Goal: Task Accomplishment & Management: Use online tool/utility

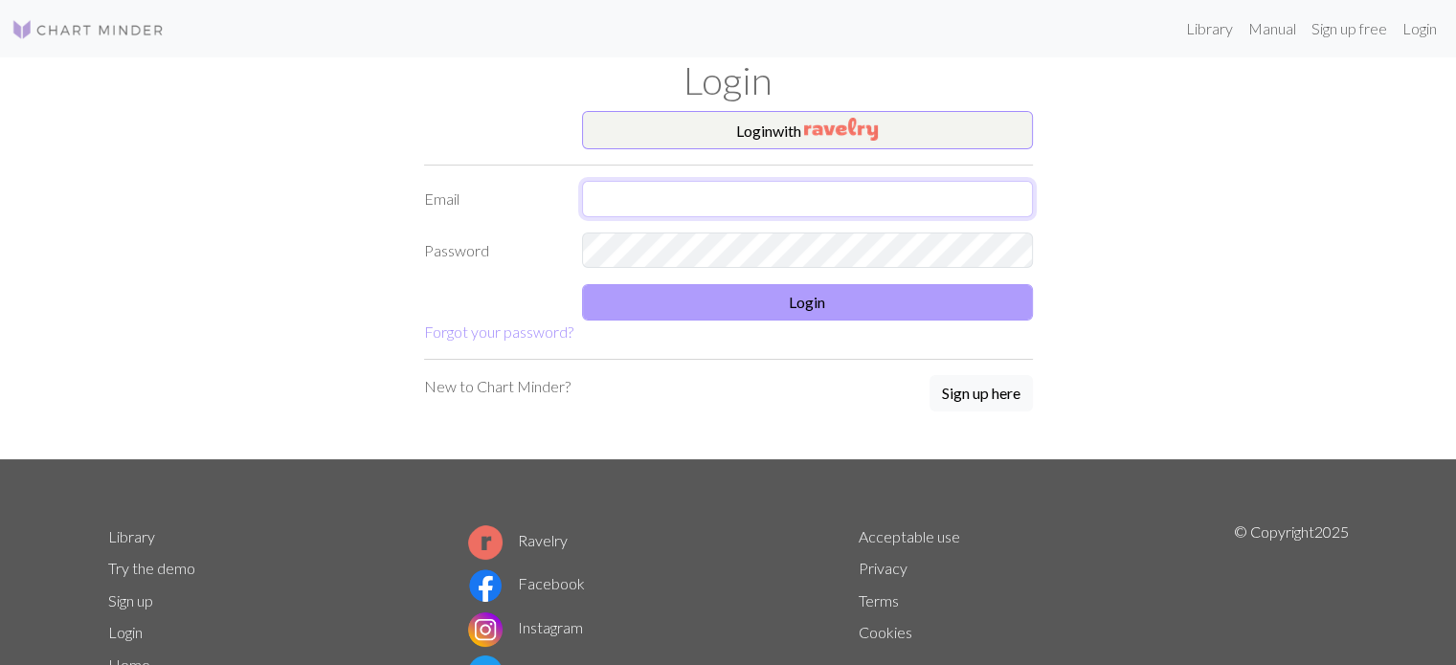
type input "[EMAIL_ADDRESS][DOMAIN_NAME]"
click at [680, 302] on button "Login" at bounding box center [807, 302] width 451 height 36
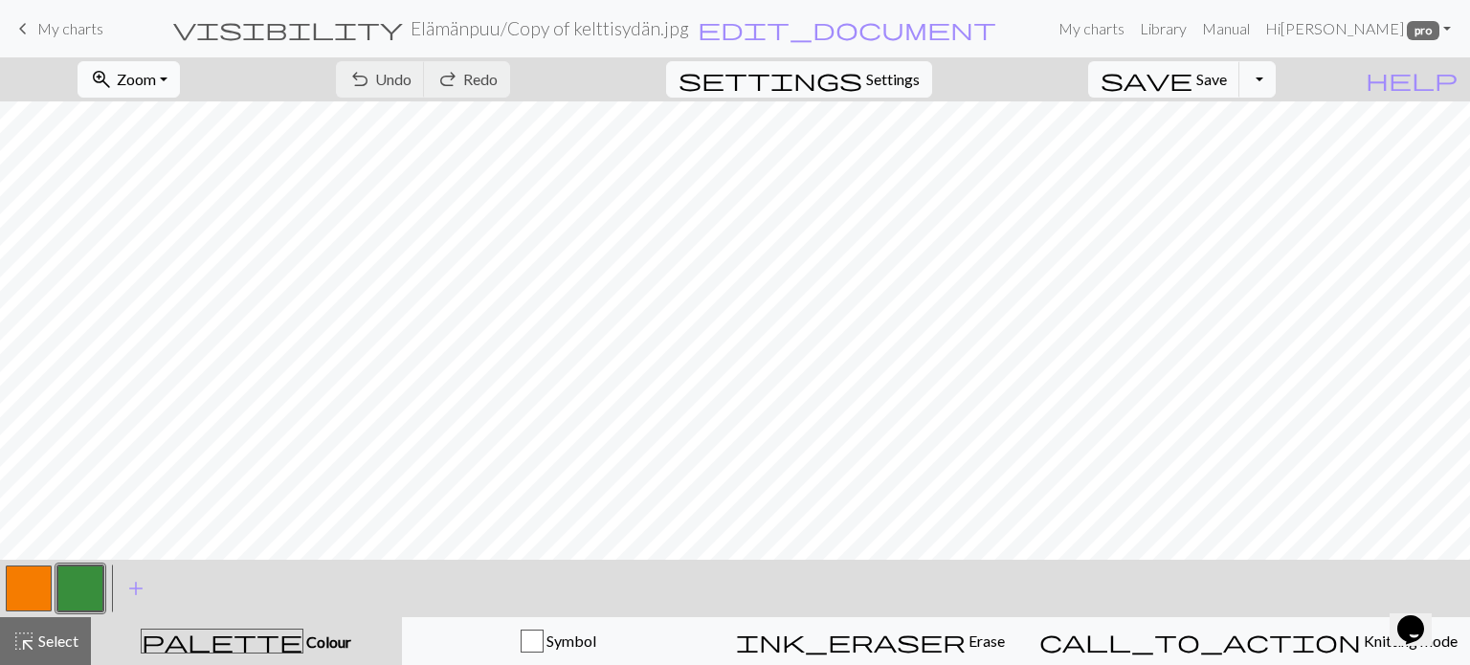
click at [176, 65] on button "zoom_in Zoom Zoom" at bounding box center [129, 79] width 102 height 36
click at [203, 120] on button "Fit all" at bounding box center [154, 121] width 151 height 31
click at [19, 26] on span "keyboard_arrow_left" at bounding box center [22, 28] width 23 height 27
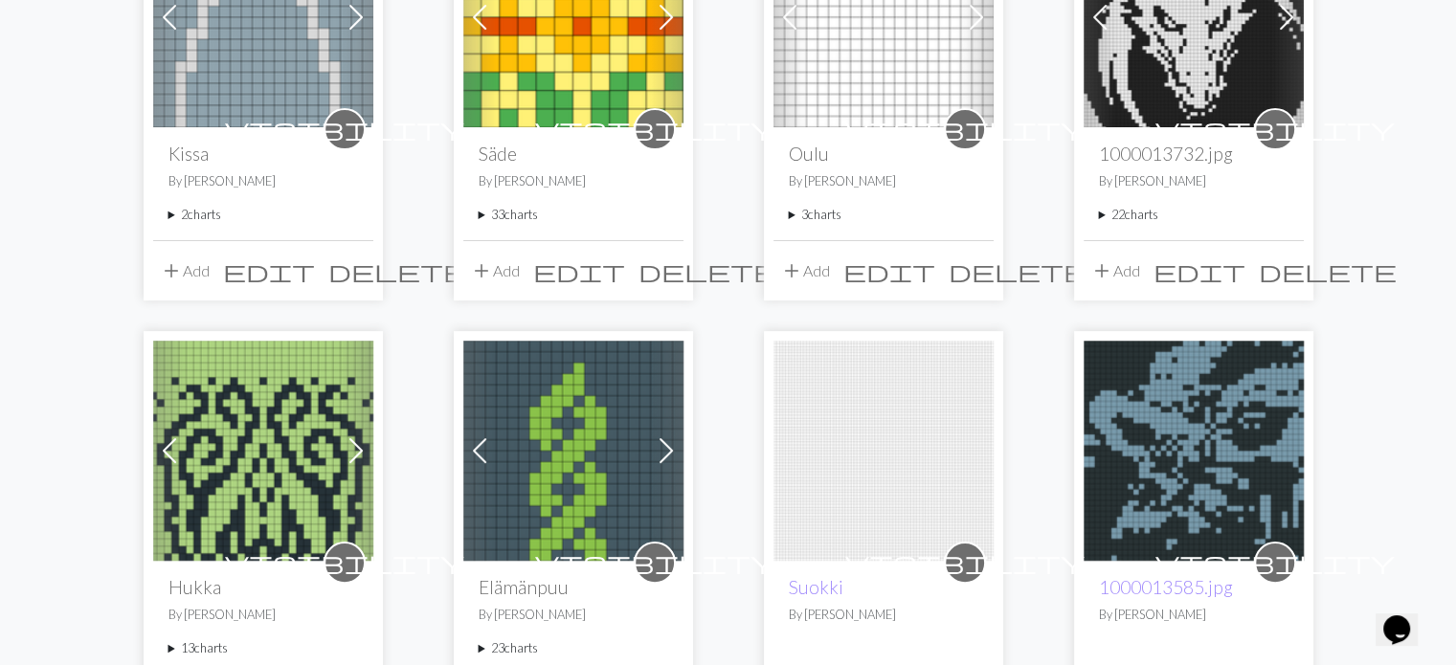
scroll to position [383, 0]
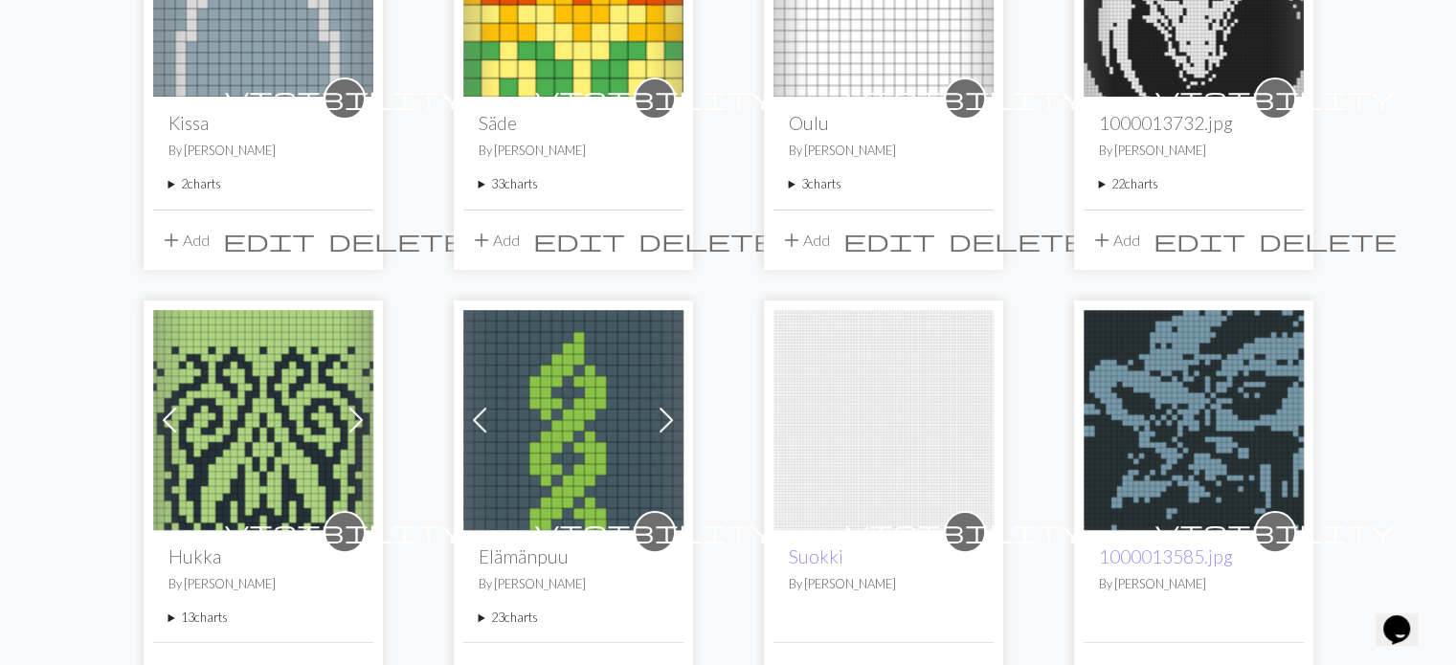
click at [480, 620] on summary "23 charts" at bounding box center [574, 618] width 190 height 18
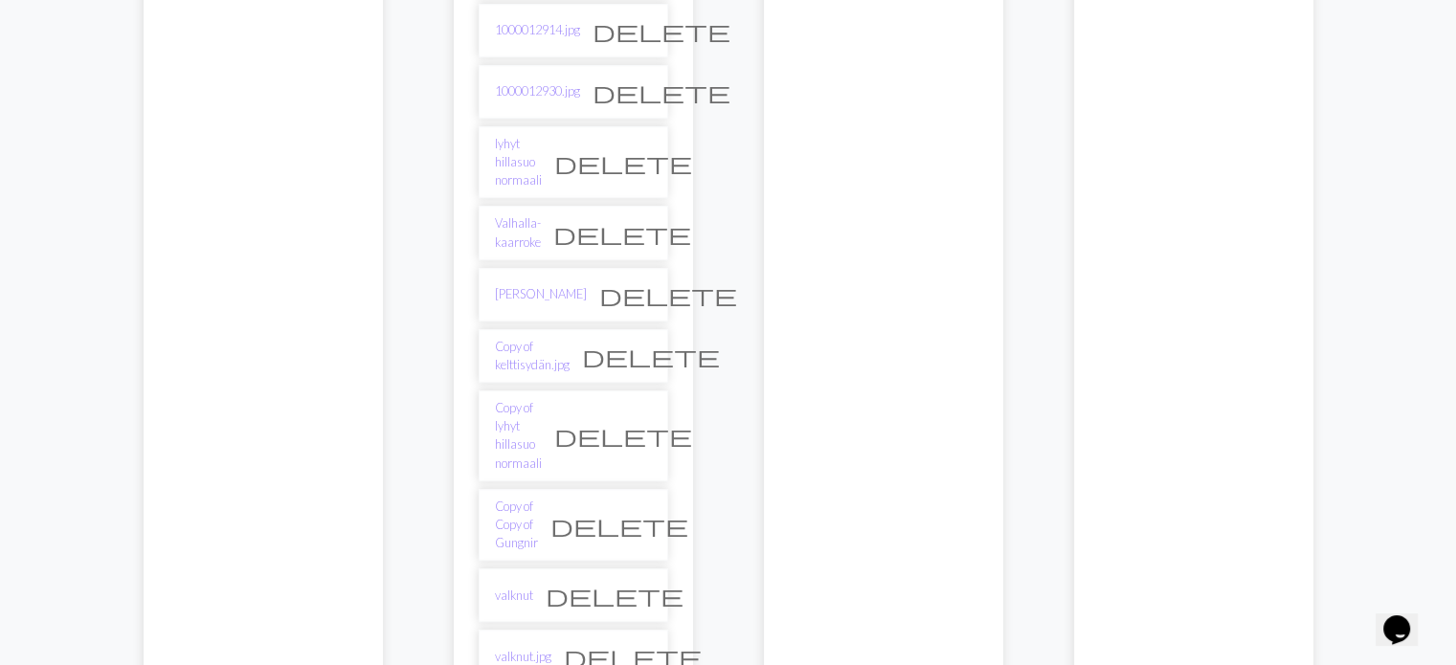
scroll to position [1531, 0]
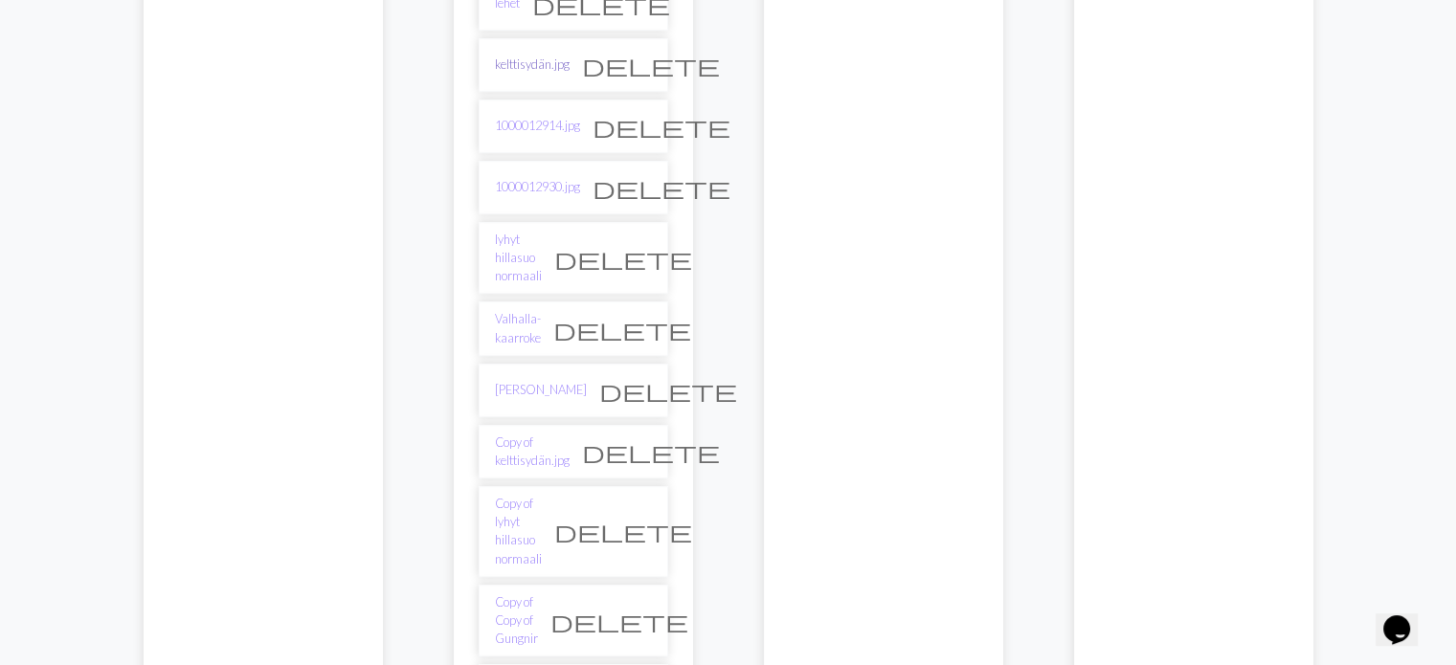
click at [543, 56] on link "kelttisydän.jpg" at bounding box center [532, 65] width 75 height 18
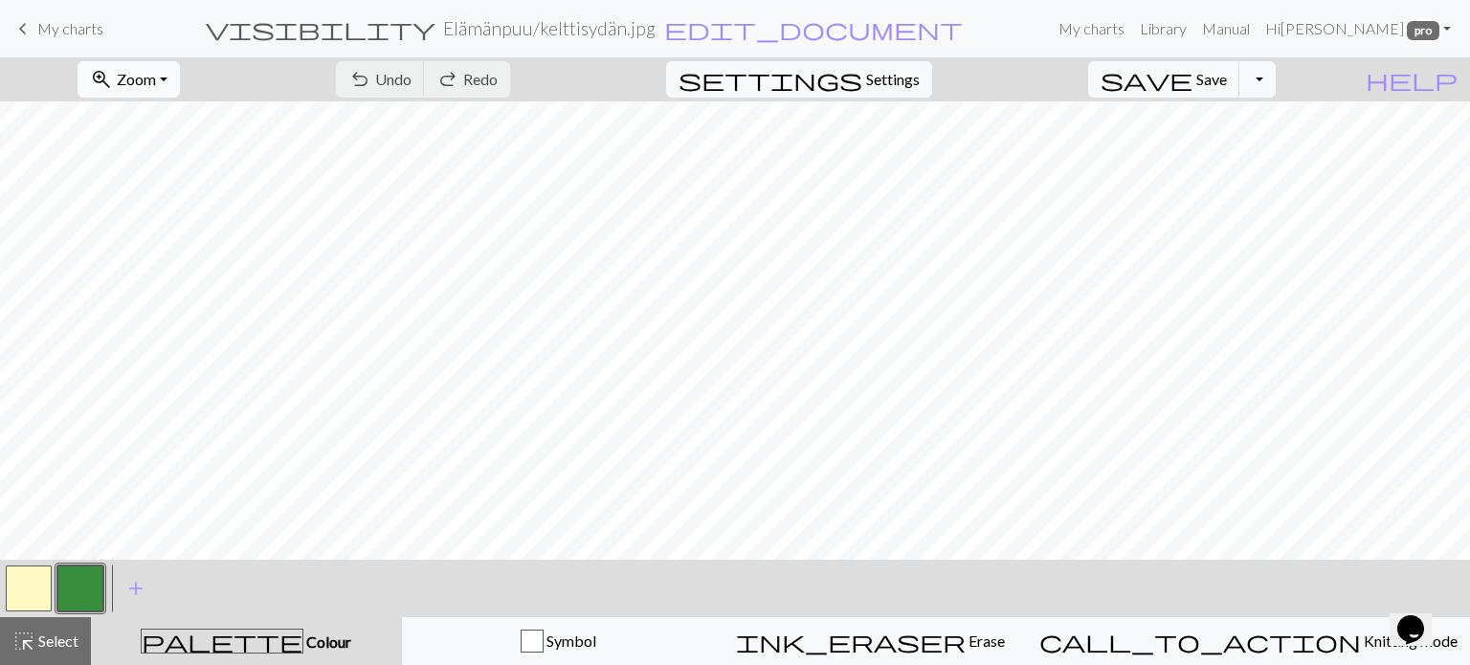
click at [156, 76] on span "Zoom" at bounding box center [136, 79] width 39 height 18
click at [157, 123] on button "Fit all" at bounding box center [154, 121] width 151 height 31
click at [25, 596] on button "button" at bounding box center [29, 589] width 46 height 46
drag, startPoint x: 80, startPoint y: 589, endPoint x: 147, endPoint y: 558, distance: 73.7
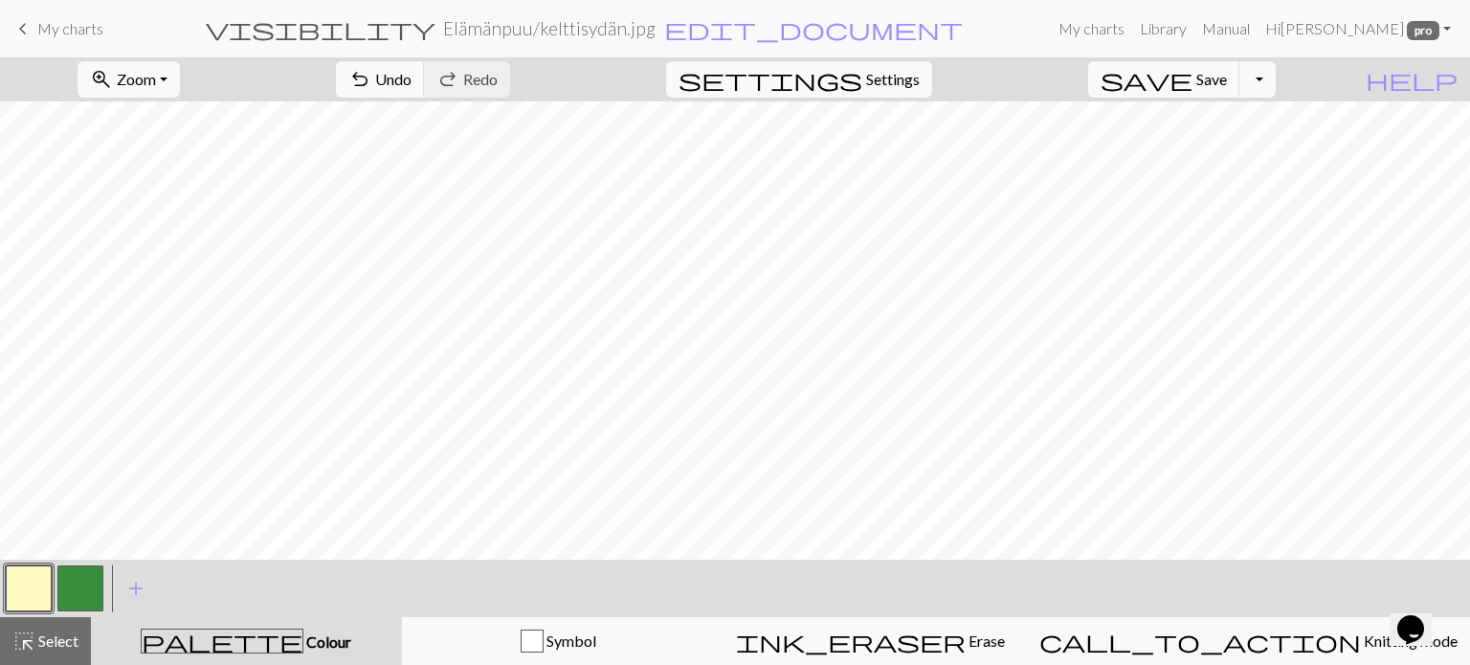
click at [107, 576] on div "< > add Add a colour" at bounding box center [735, 588] width 1470 height 57
drag, startPoint x: 75, startPoint y: 580, endPoint x: 170, endPoint y: 548, distance: 101.1
click at [78, 578] on button "button" at bounding box center [80, 589] width 46 height 46
click at [1276, 72] on button "Toggle Dropdown" at bounding box center [1258, 79] width 36 height 36
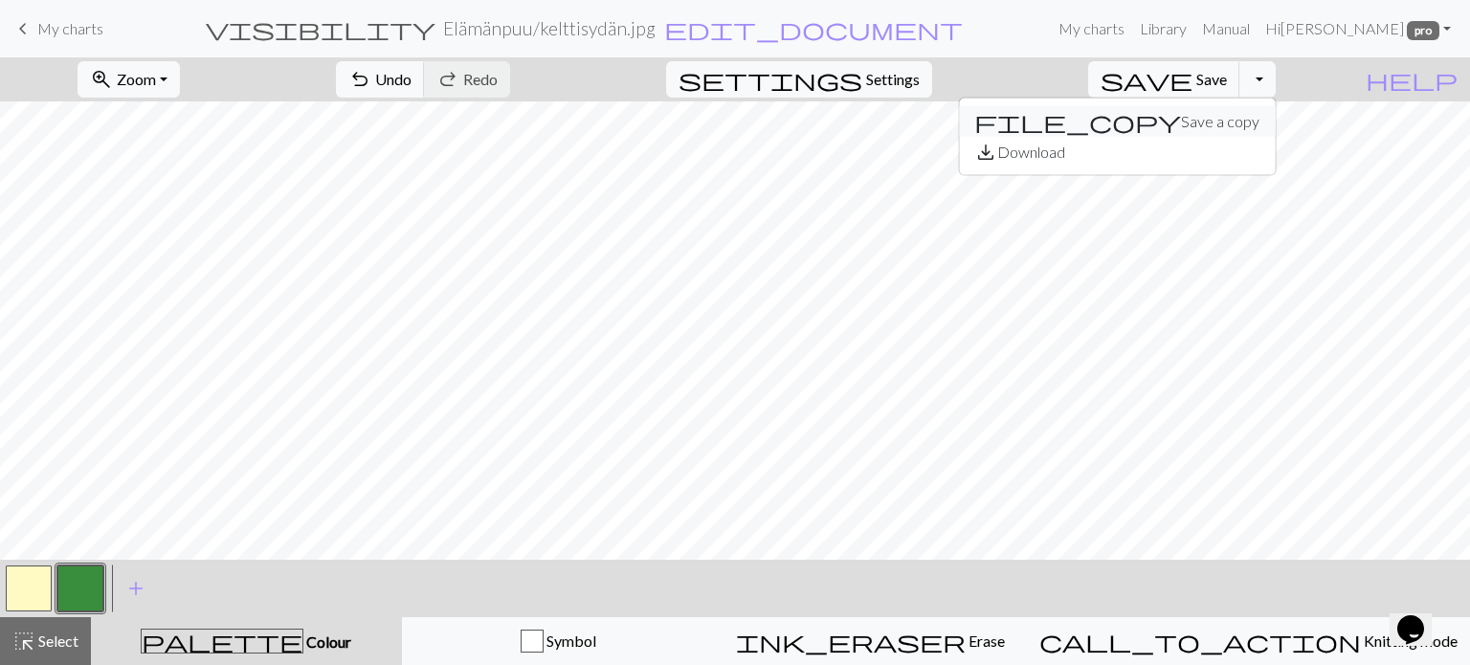
click at [1258, 123] on button "file_copy Save a copy" at bounding box center [1117, 121] width 316 height 31
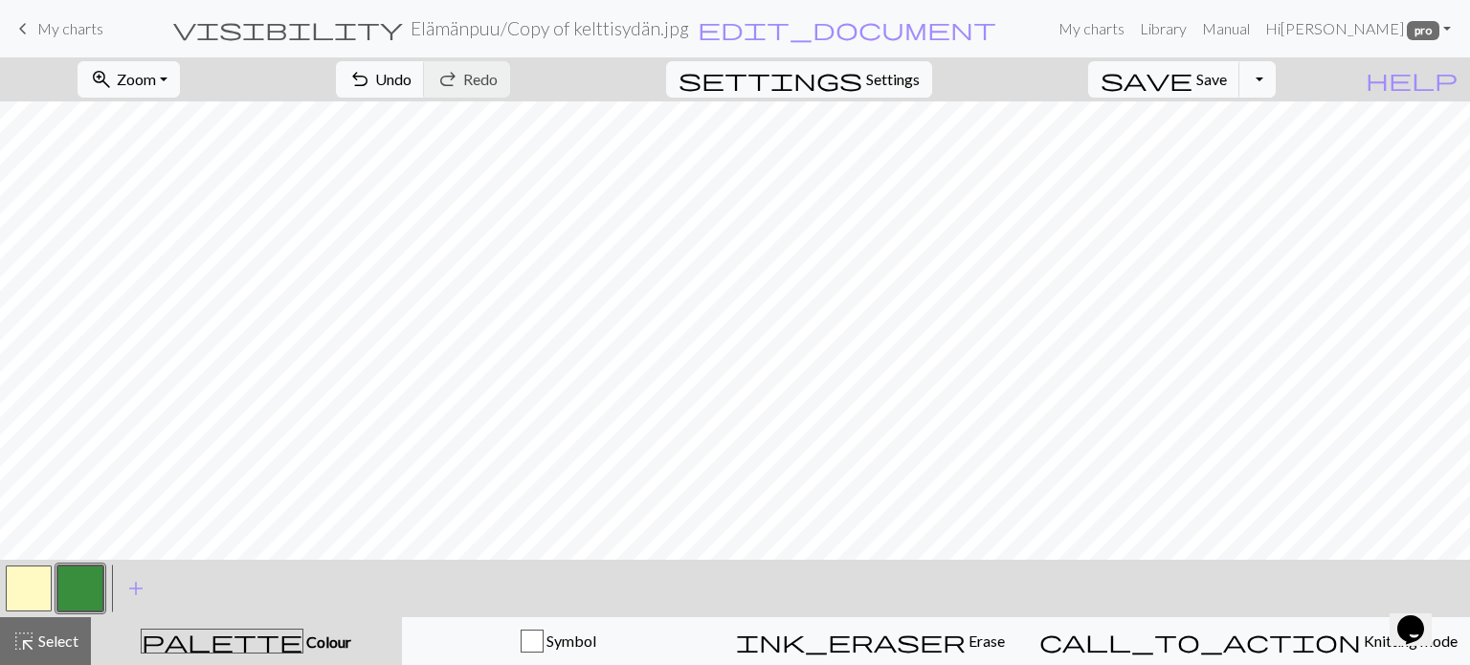
click at [34, 588] on button "button" at bounding box center [29, 589] width 46 height 46
drag, startPoint x: 76, startPoint y: 587, endPoint x: 107, endPoint y: 580, distance: 32.3
click at [81, 585] on button "button" at bounding box center [80, 589] width 46 height 46
click at [371, 70] on span "undo" at bounding box center [359, 79] width 23 height 27
click at [371, 75] on span "undo" at bounding box center [359, 79] width 23 height 27
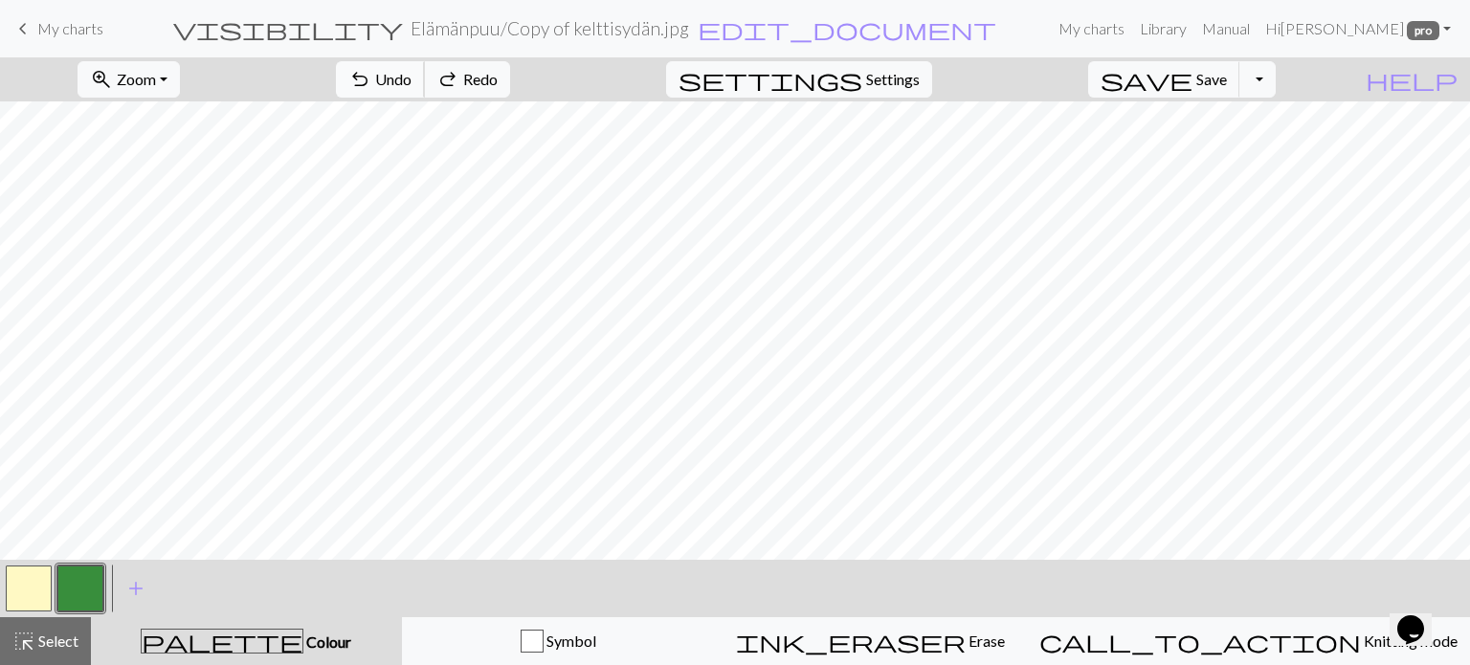
click at [371, 75] on span "undo" at bounding box center [359, 79] width 23 height 27
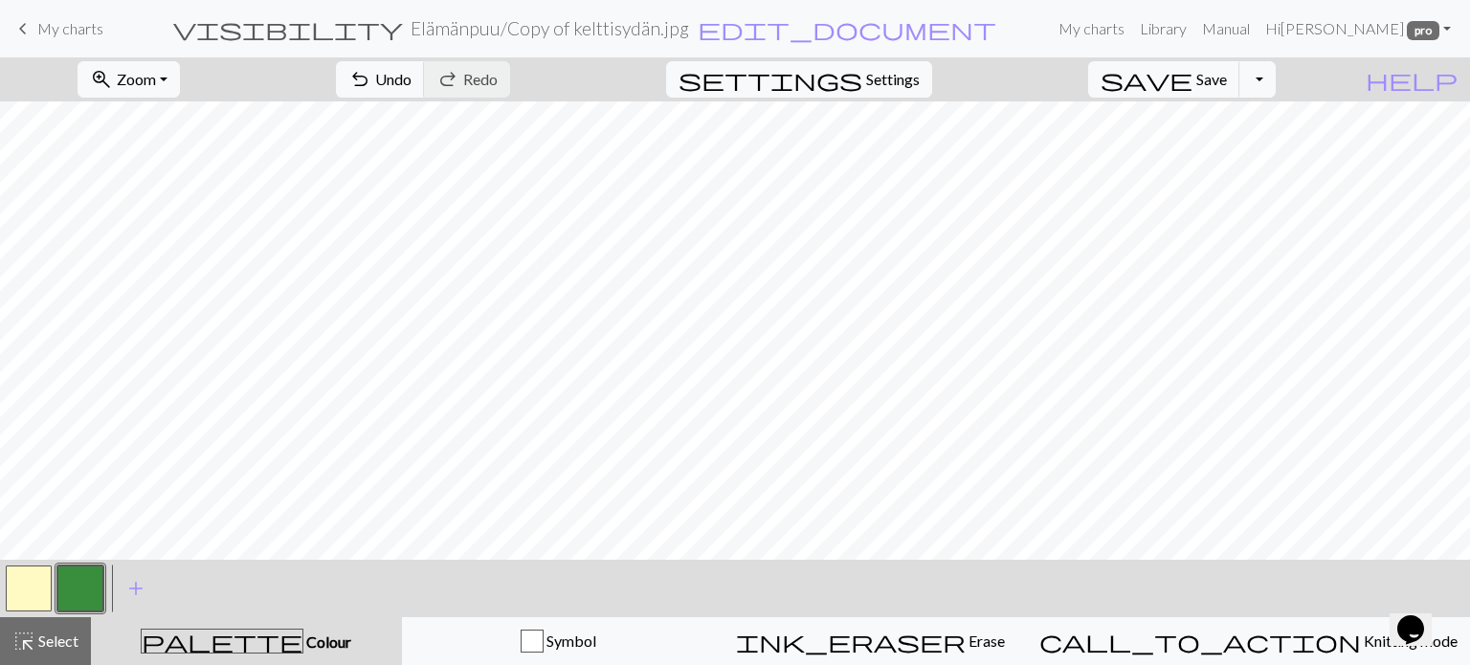
drag, startPoint x: 23, startPoint y: 586, endPoint x: 37, endPoint y: 577, distance: 16.7
click at [25, 584] on button "button" at bounding box center [29, 589] width 46 height 46
drag, startPoint x: 80, startPoint y: 587, endPoint x: 127, endPoint y: 555, distance: 56.5
click at [86, 581] on button "button" at bounding box center [80, 589] width 46 height 46
click at [30, 587] on button "button" at bounding box center [29, 589] width 46 height 46
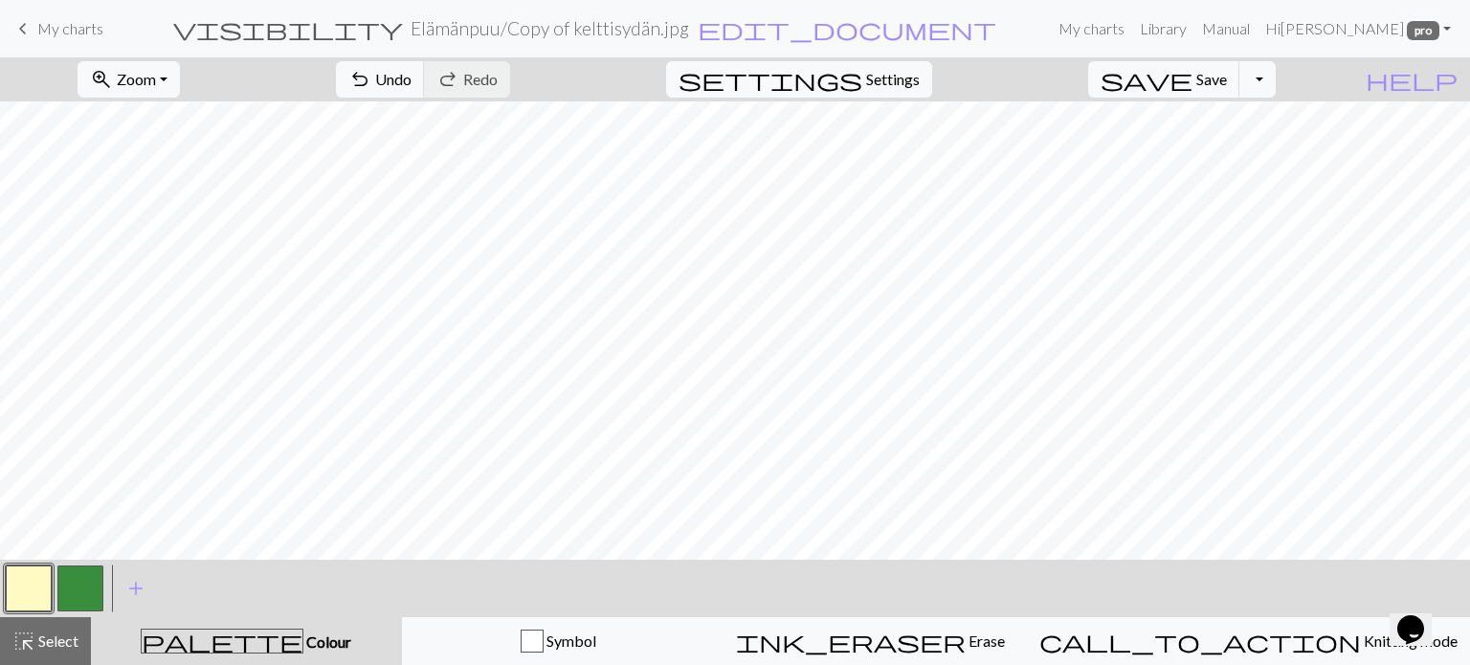
drag, startPoint x: 74, startPoint y: 586, endPoint x: 131, endPoint y: 569, distance: 60.0
click at [77, 586] on button "button" at bounding box center [80, 589] width 46 height 46
drag, startPoint x: 19, startPoint y: 589, endPoint x: 145, endPoint y: 548, distance: 132.9
click at [40, 584] on button "button" at bounding box center [29, 589] width 46 height 46
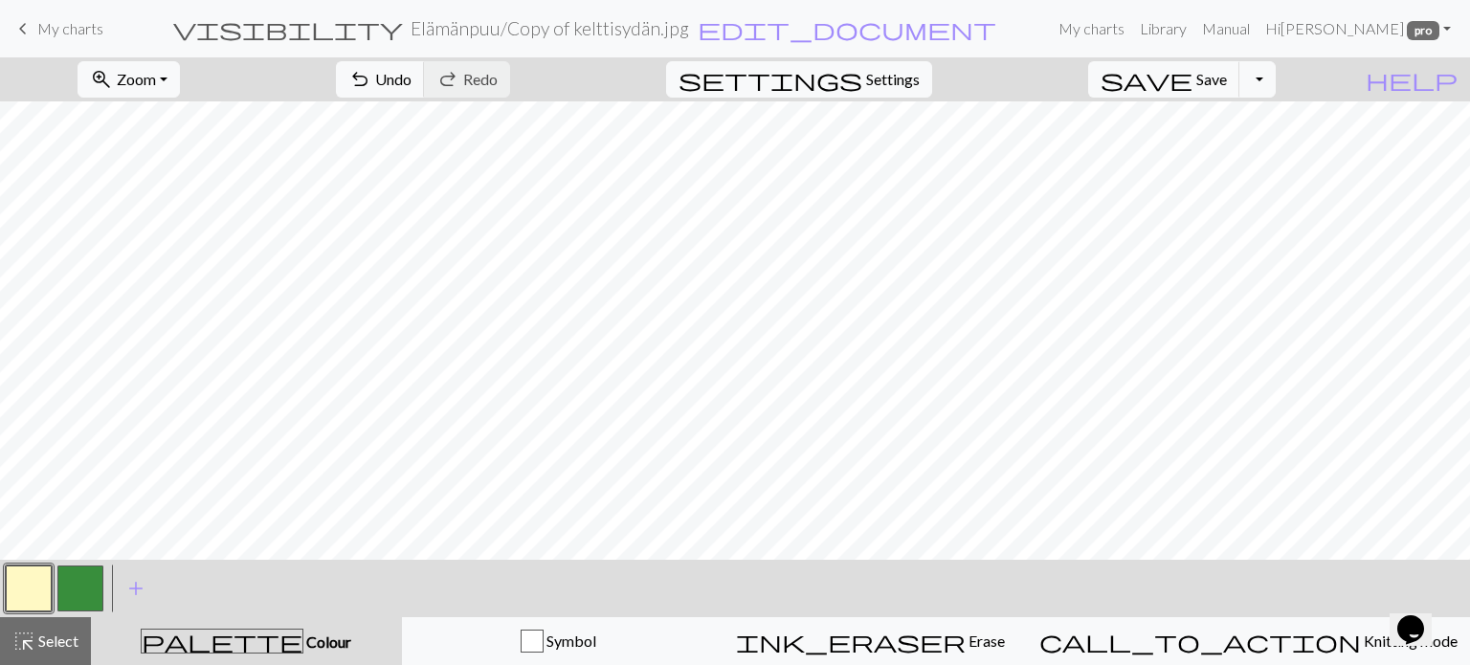
drag, startPoint x: 80, startPoint y: 587, endPoint x: 168, endPoint y: 548, distance: 95.1
click at [82, 587] on button "button" at bounding box center [80, 589] width 46 height 46
click at [36, 581] on button "button" at bounding box center [29, 589] width 46 height 46
click at [412, 87] on span "Undo" at bounding box center [393, 79] width 36 height 18
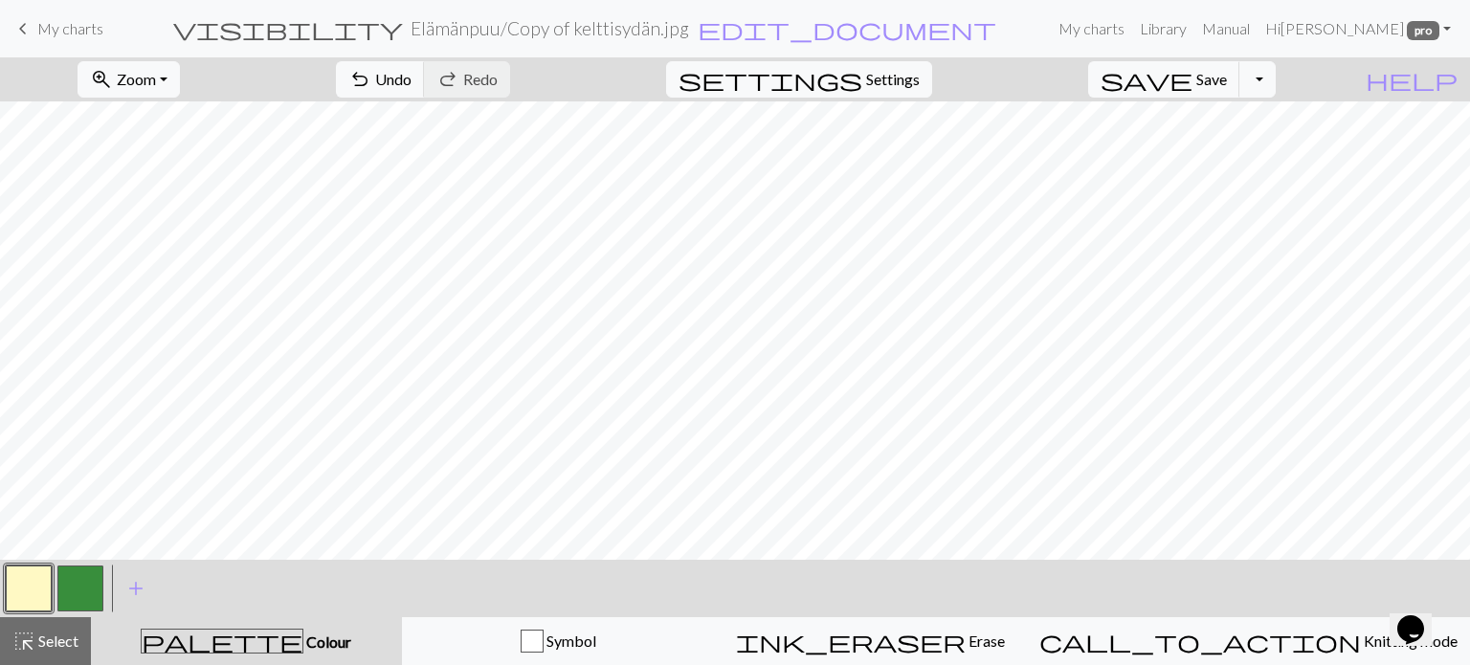
click at [88, 580] on button "button" at bounding box center [80, 589] width 46 height 46
drag, startPoint x: 20, startPoint y: 578, endPoint x: 131, endPoint y: 558, distance: 112.8
click at [34, 577] on button "button" at bounding box center [29, 589] width 46 height 46
drag, startPoint x: 74, startPoint y: 582, endPoint x: 173, endPoint y: 547, distance: 105.7
click at [90, 573] on button "button" at bounding box center [80, 589] width 46 height 46
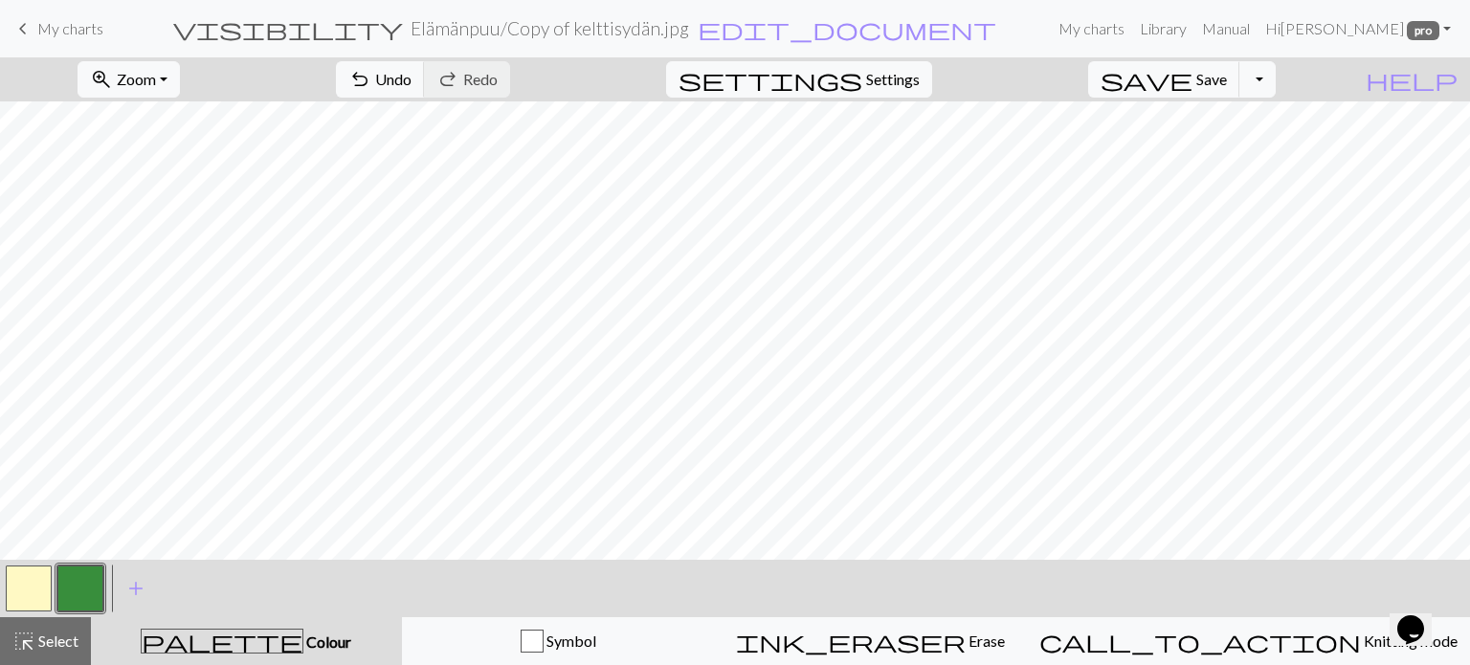
drag, startPoint x: 17, startPoint y: 588, endPoint x: 119, endPoint y: 552, distance: 107.5
click at [24, 584] on button "button" at bounding box center [29, 589] width 46 height 46
drag, startPoint x: 89, startPoint y: 582, endPoint x: 172, endPoint y: 548, distance: 89.8
click at [103, 577] on div at bounding box center [81, 589] width 52 height 52
drag, startPoint x: 73, startPoint y: 595, endPoint x: 125, endPoint y: 570, distance: 58.2
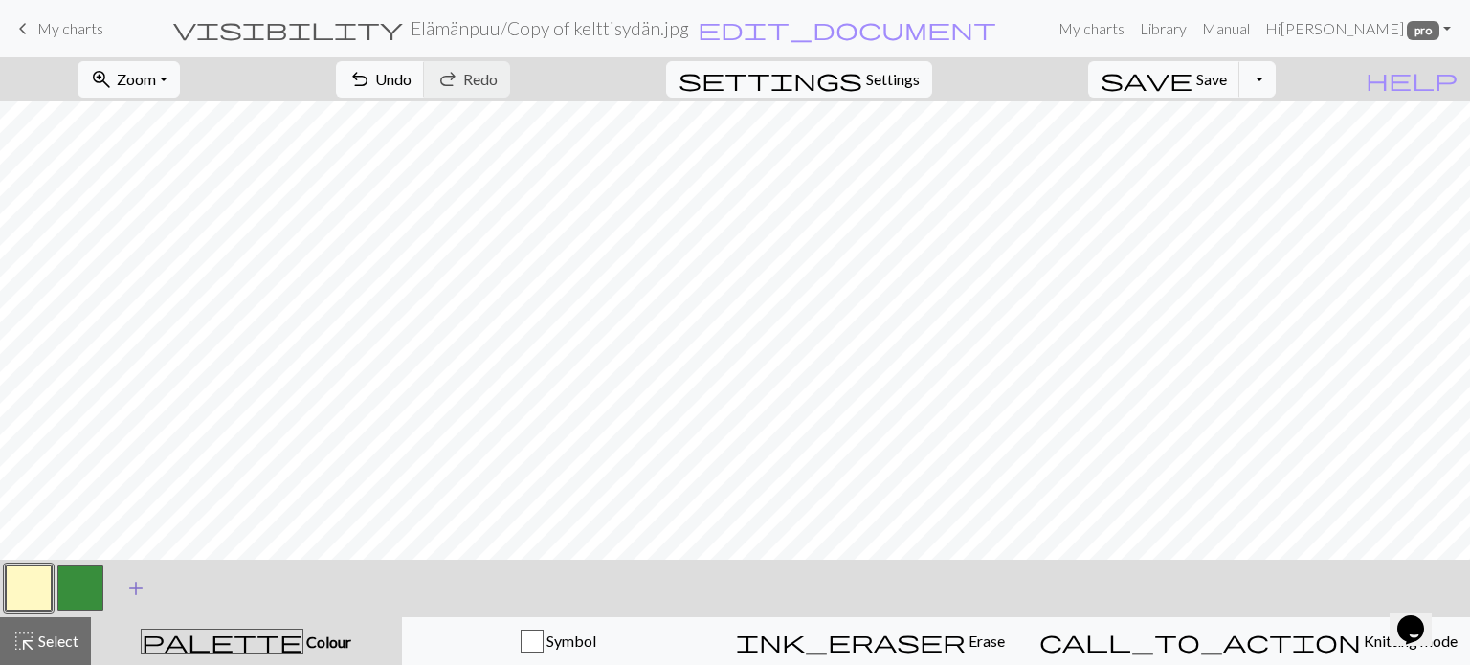
click at [77, 592] on button "button" at bounding box center [80, 589] width 46 height 46
click at [425, 64] on button "undo Undo Undo" at bounding box center [380, 79] width 89 height 36
click at [412, 76] on span "Undo" at bounding box center [393, 79] width 36 height 18
click at [412, 79] on span "Undo" at bounding box center [393, 79] width 36 height 18
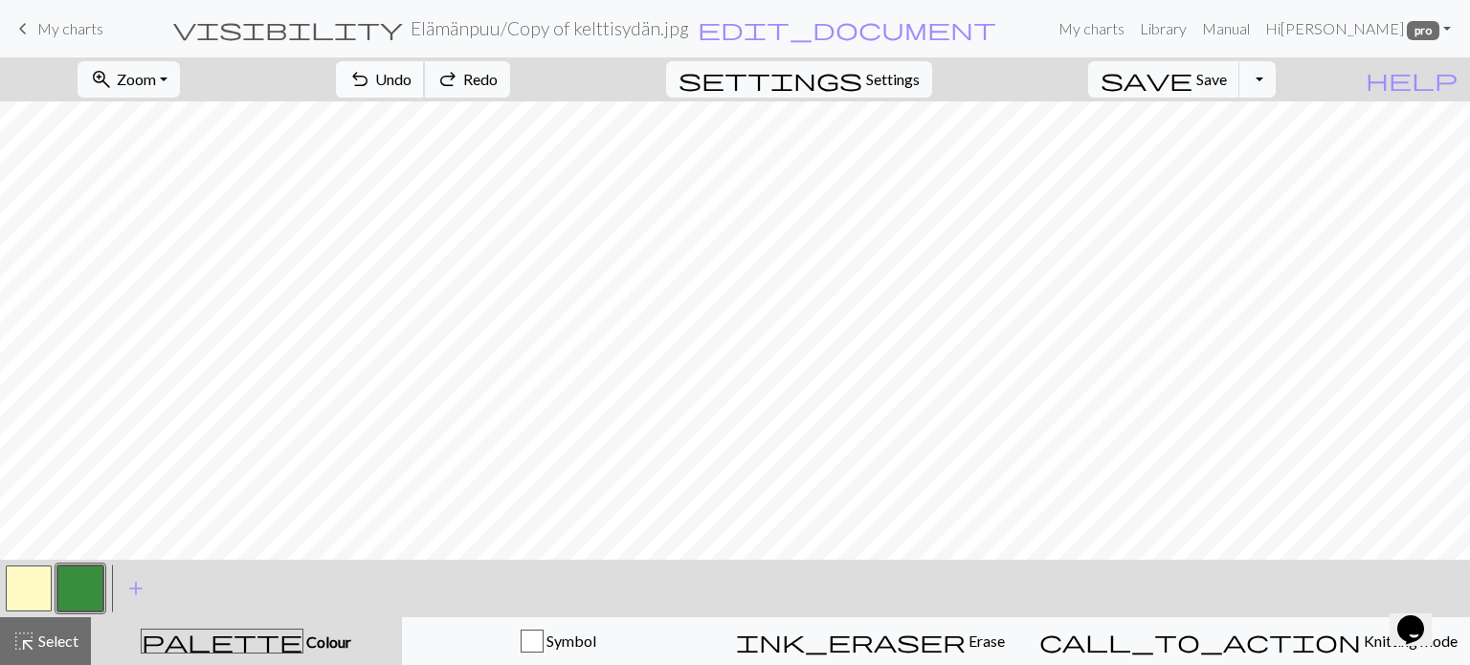
click at [412, 79] on span "Undo" at bounding box center [393, 79] width 36 height 18
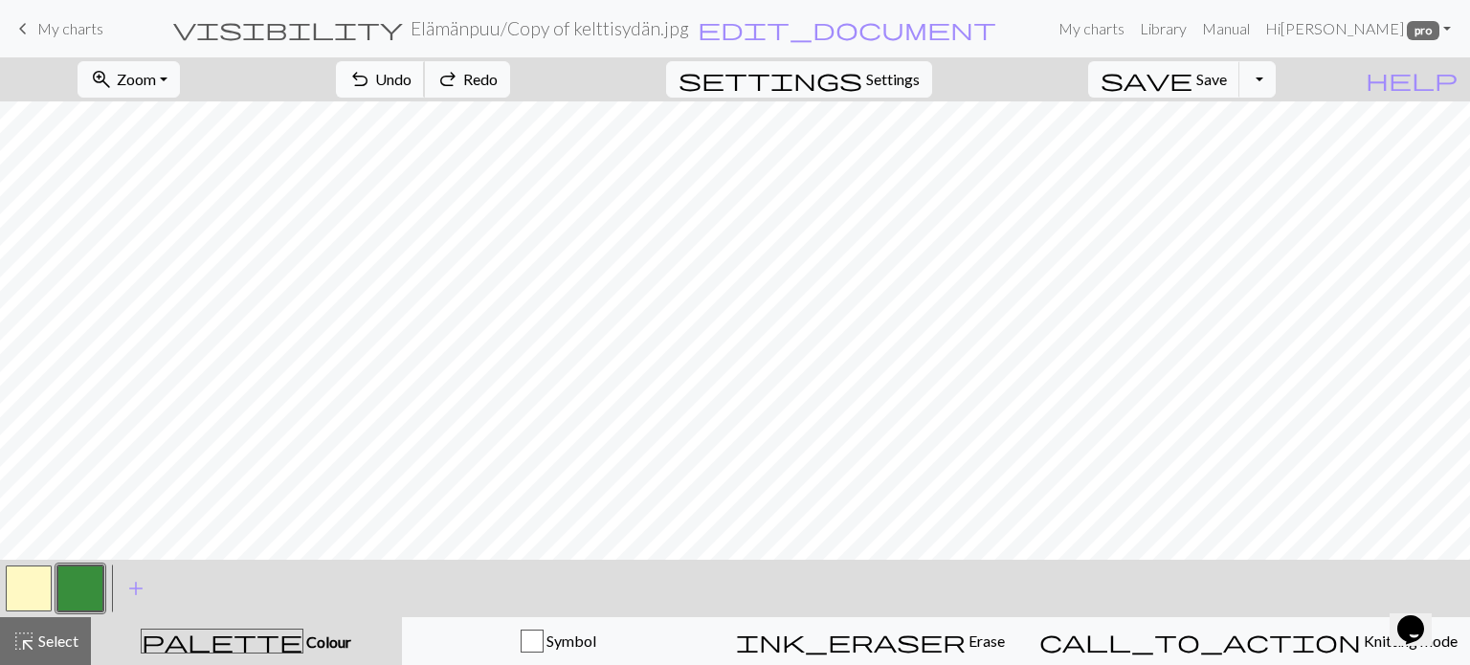
click at [412, 79] on span "Undo" at bounding box center [393, 79] width 36 height 18
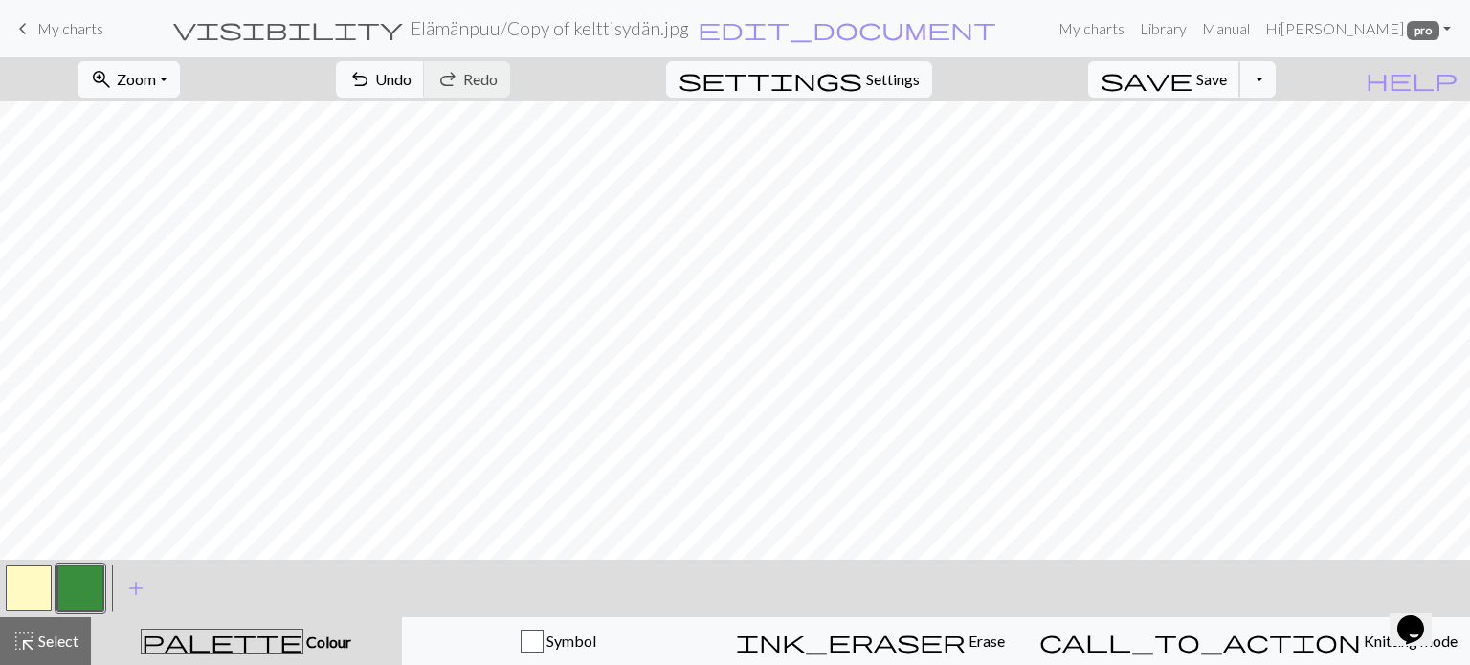
click at [1227, 83] on span "Save" at bounding box center [1211, 79] width 31 height 18
click at [1227, 86] on span "Save" at bounding box center [1211, 79] width 31 height 18
click at [113, 74] on span "zoom_in" at bounding box center [101, 79] width 23 height 27
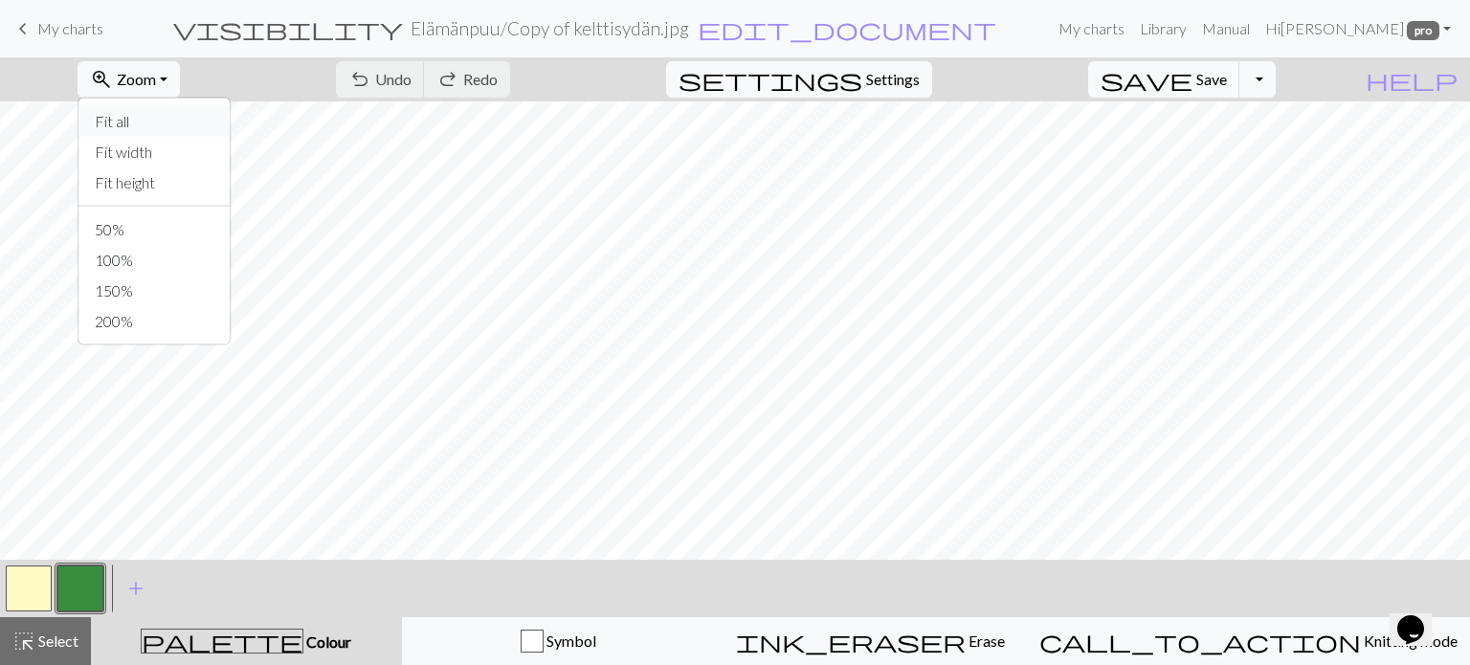
click at [160, 123] on button "Fit all" at bounding box center [154, 121] width 151 height 31
click at [920, 85] on span "Settings" at bounding box center [893, 79] width 54 height 23
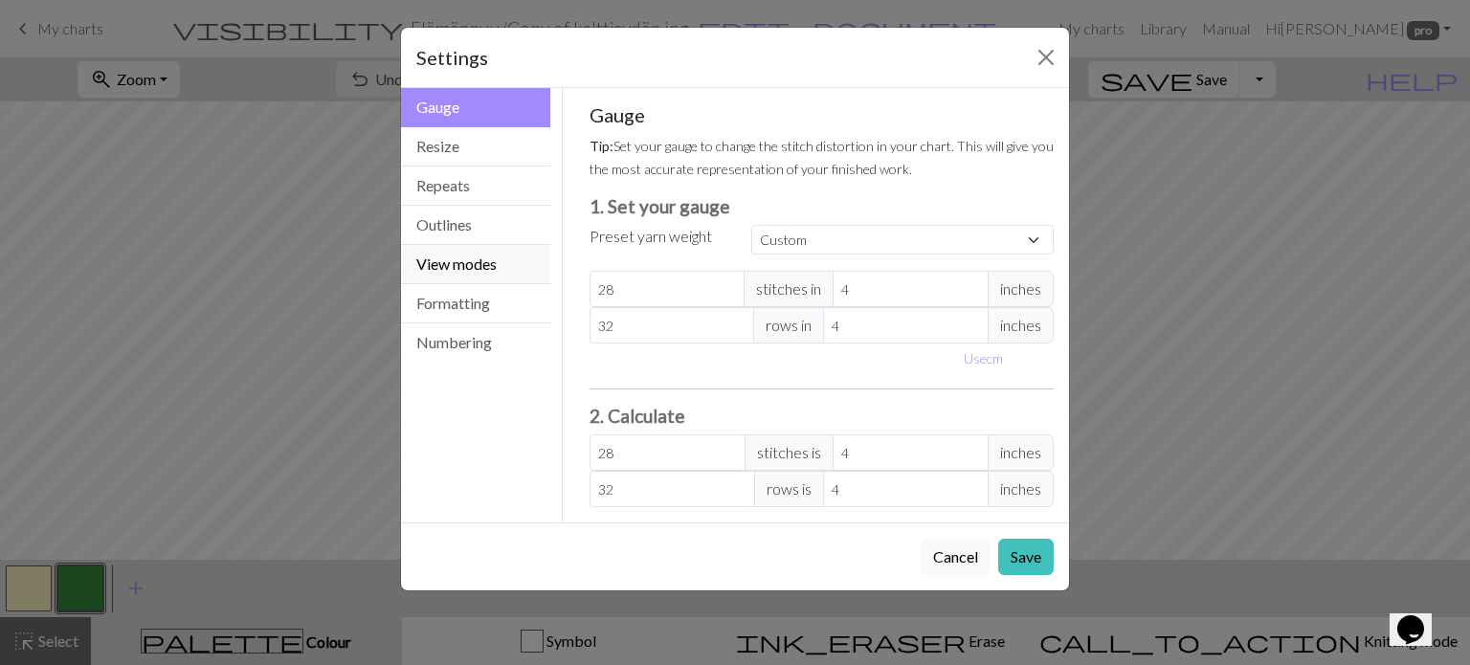
click at [475, 256] on button "View modes" at bounding box center [475, 264] width 149 height 39
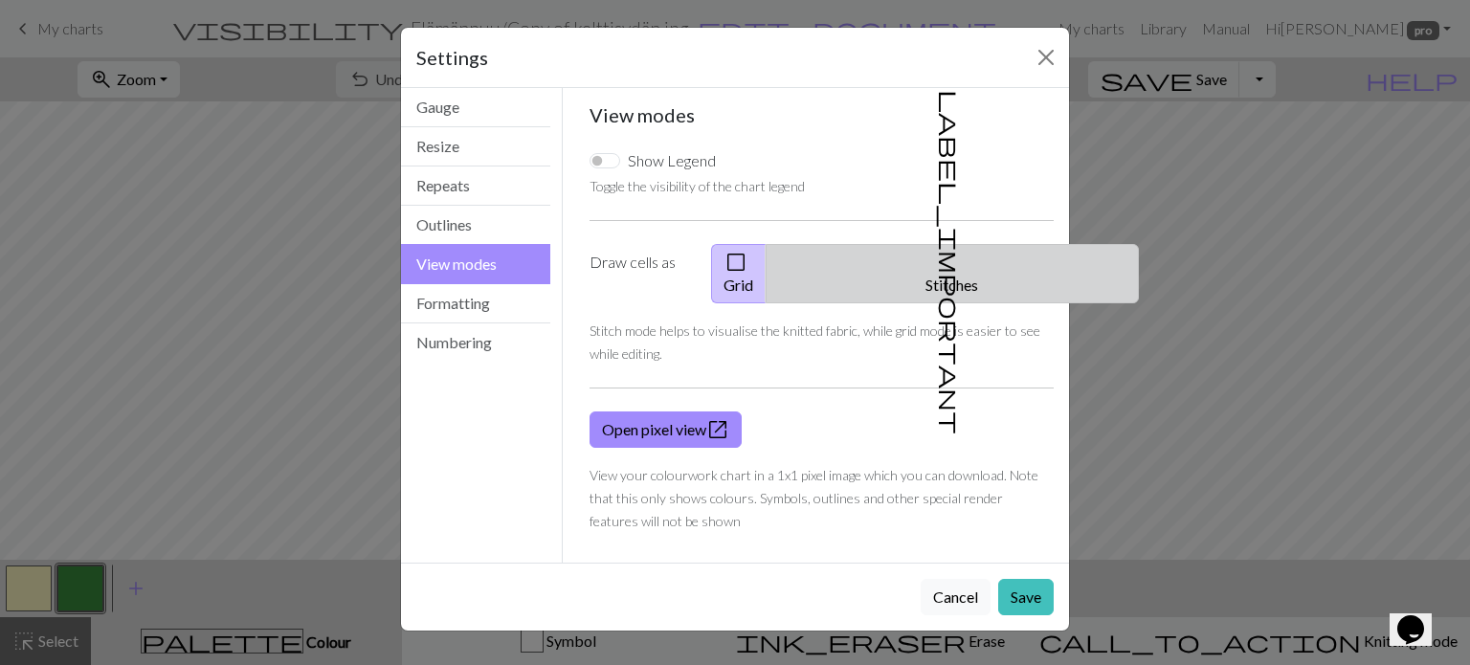
click at [949, 257] on button "label_important Stitches" at bounding box center [952, 273] width 373 height 59
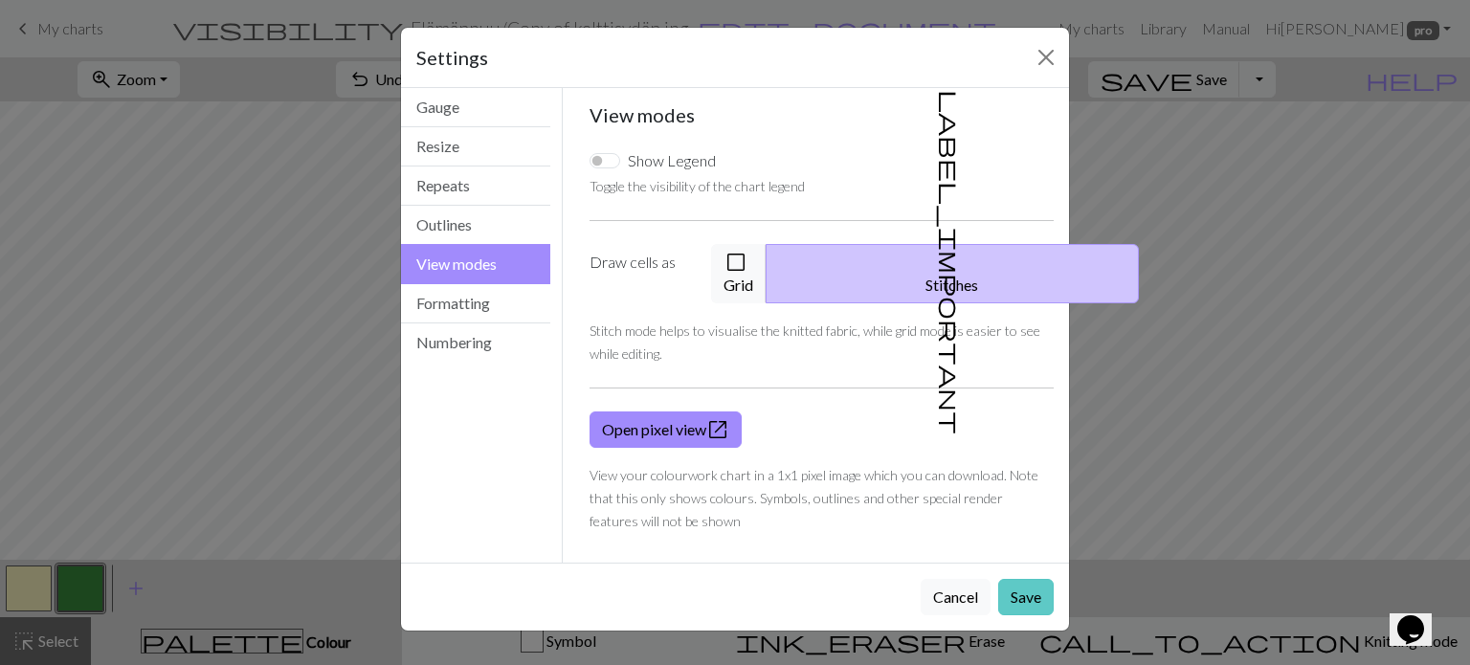
click at [1024, 579] on button "Save" at bounding box center [1026, 597] width 56 height 36
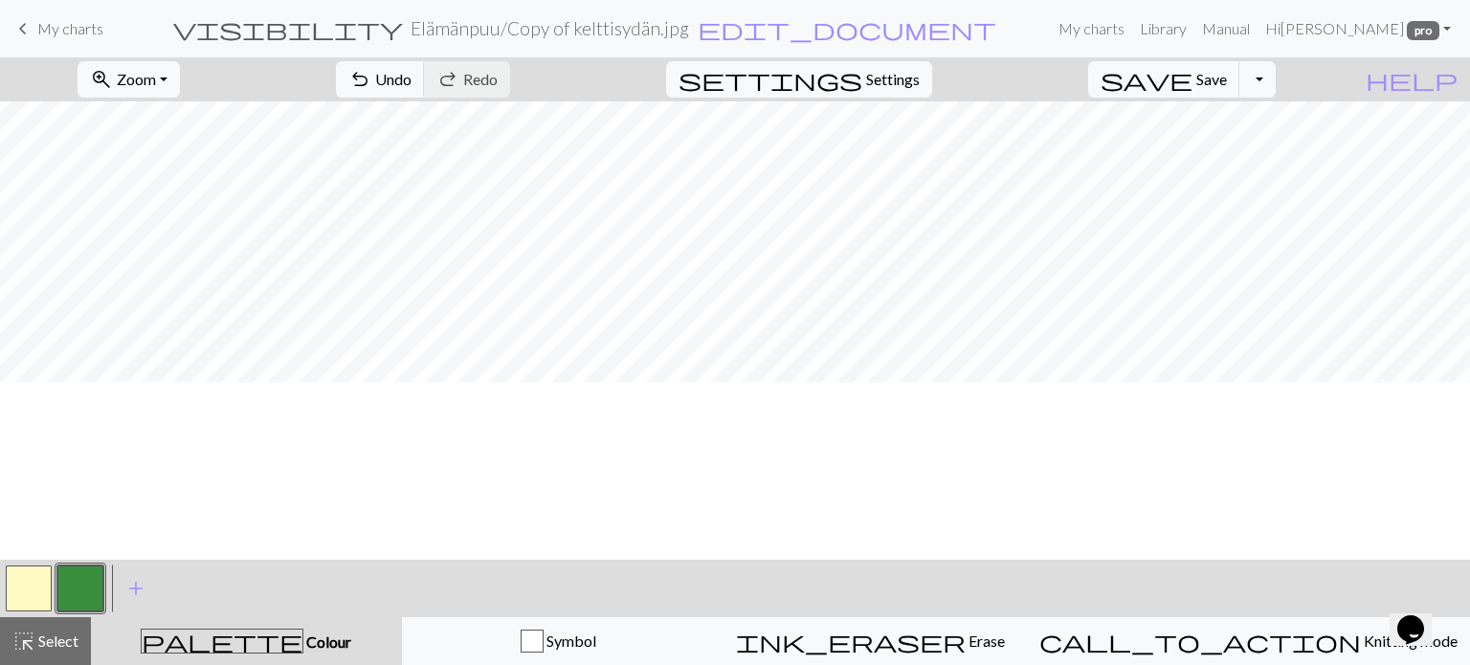
scroll to position [0, 0]
click at [412, 81] on span "Undo" at bounding box center [393, 79] width 36 height 18
click at [1227, 81] on span "Save" at bounding box center [1211, 79] width 31 height 18
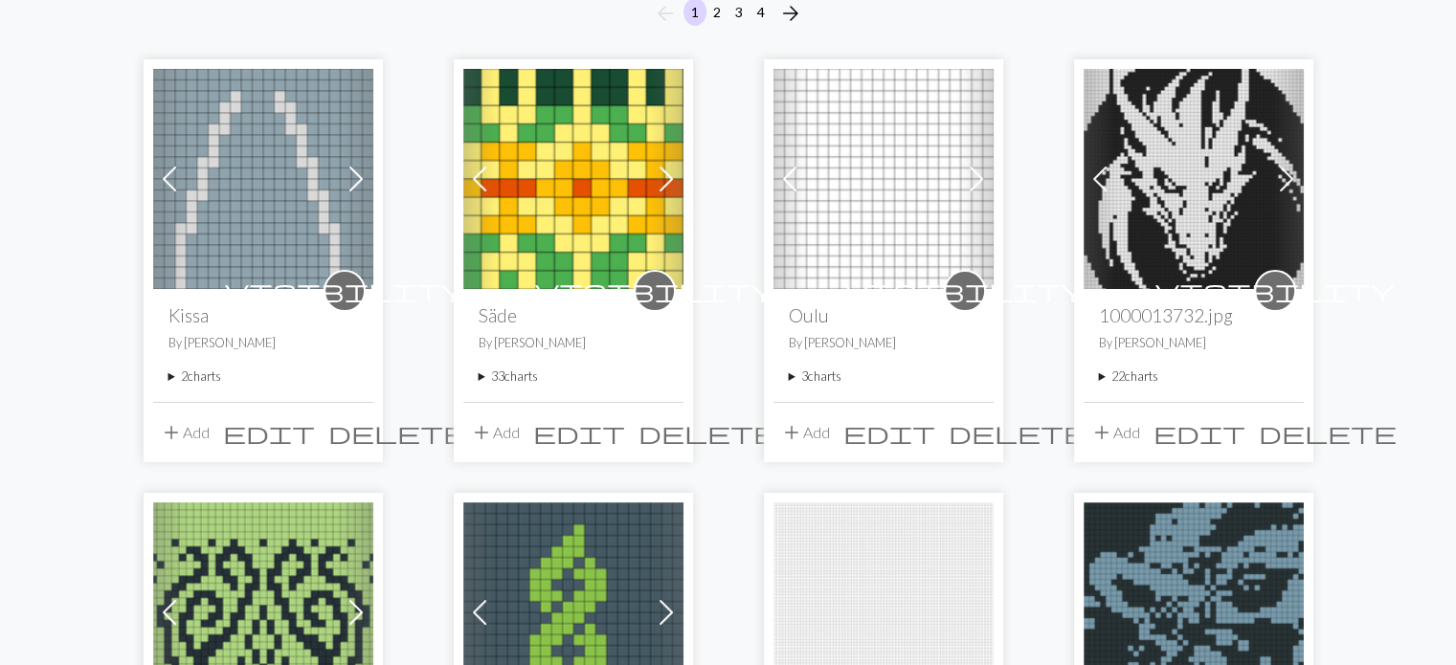
scroll to position [383, 0]
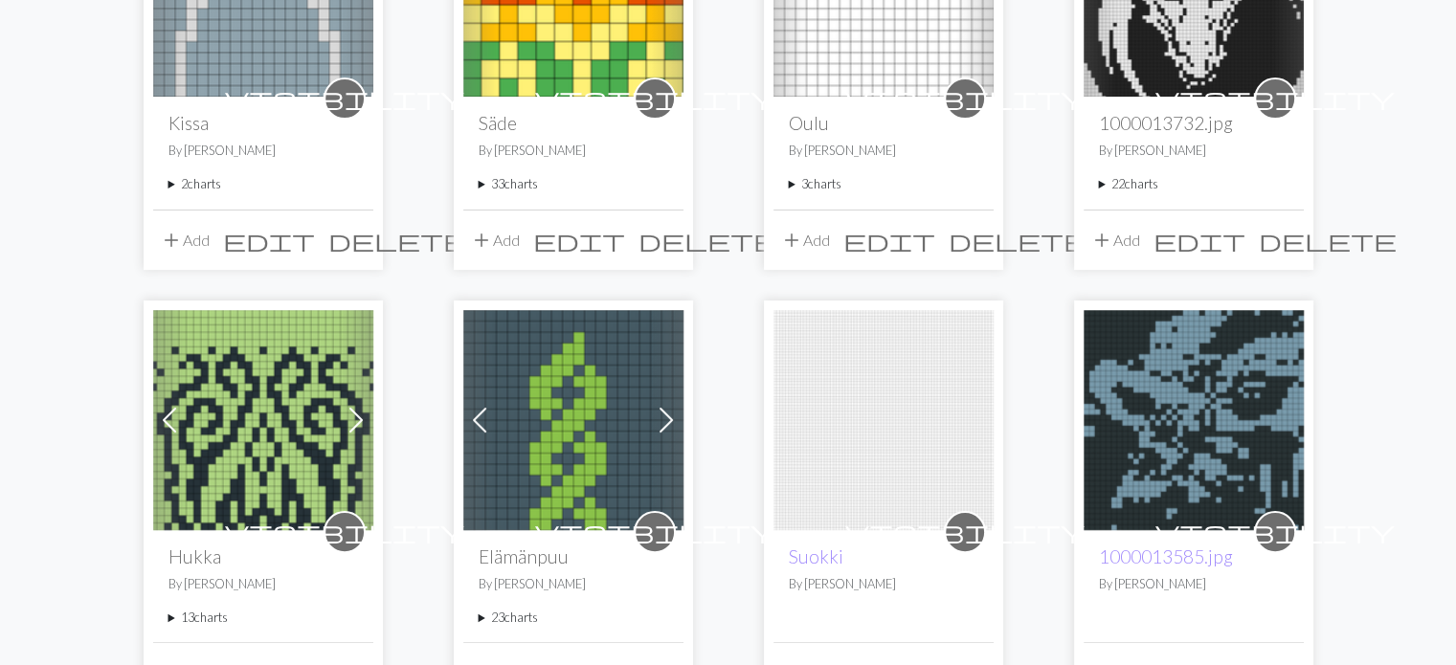
click at [480, 616] on summary "23 charts" at bounding box center [574, 618] width 190 height 18
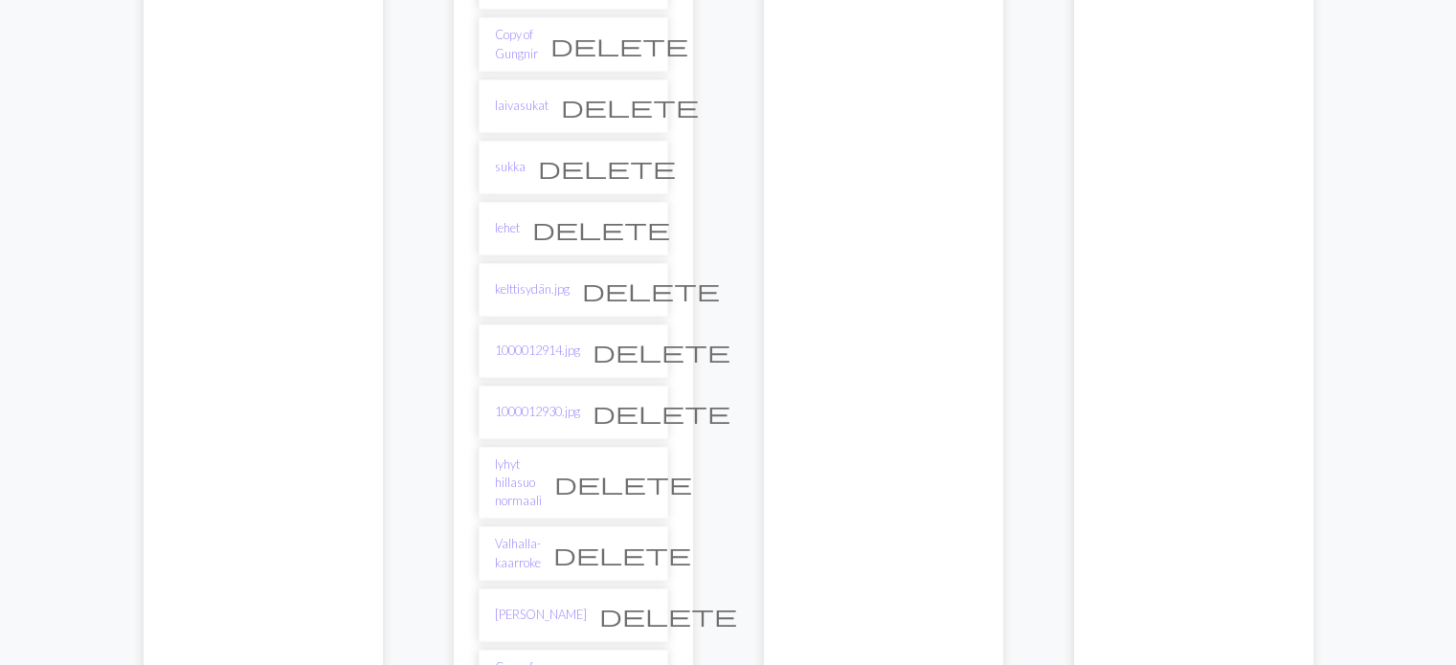
scroll to position [1436, 0]
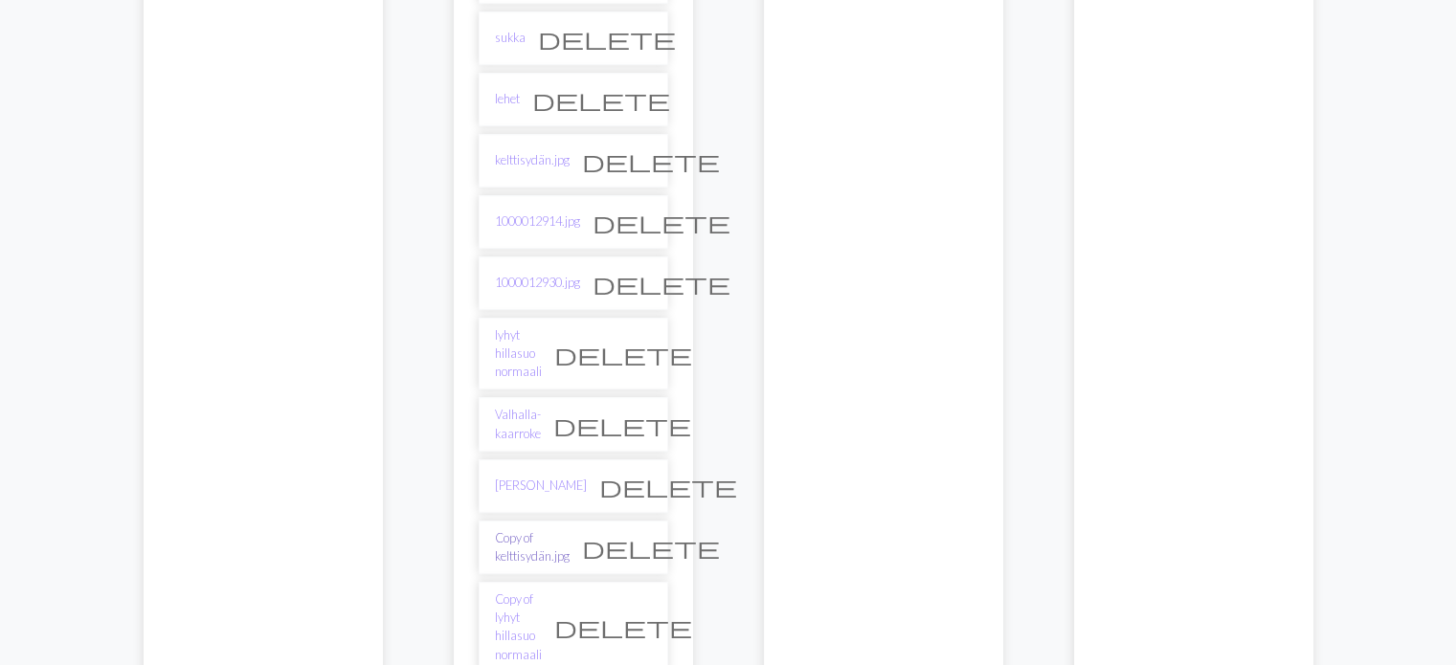
click at [520, 529] on link "Copy of kelttisydän.jpg" at bounding box center [532, 547] width 75 height 36
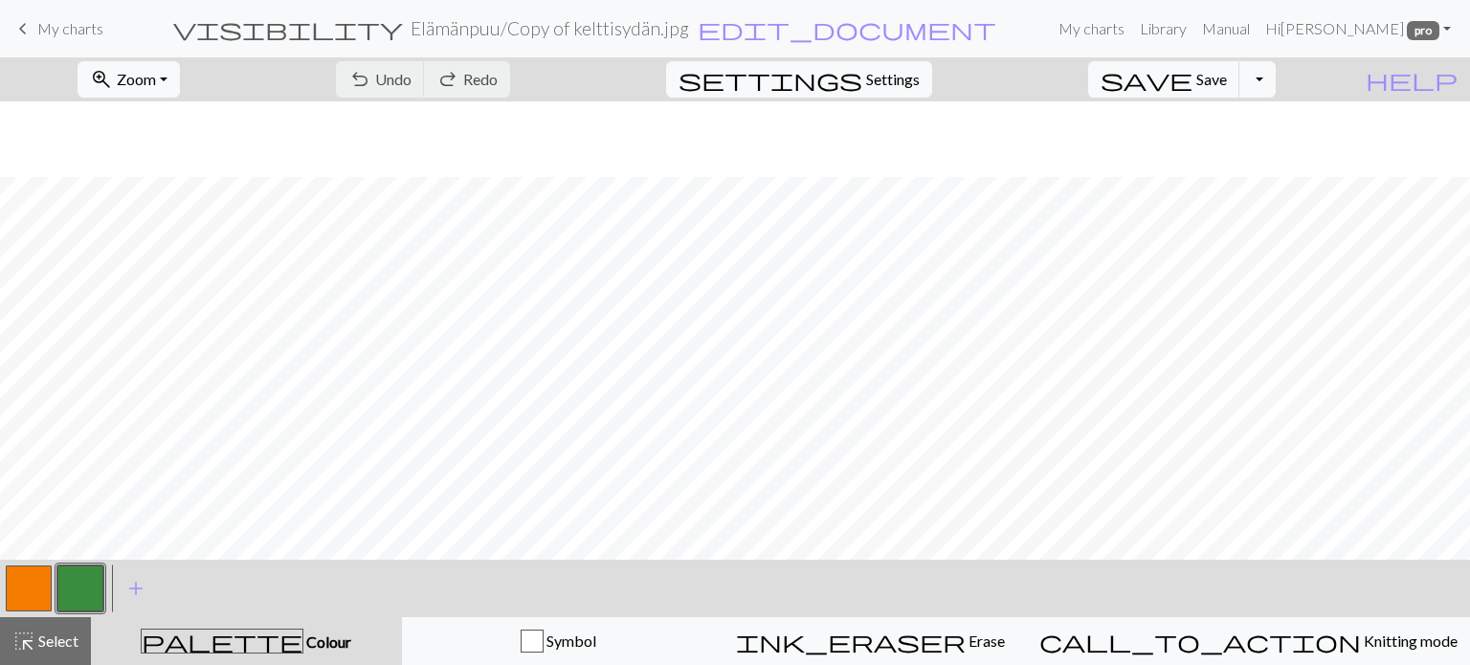
scroll to position [790, 0]
